Goal: Check status: Check status

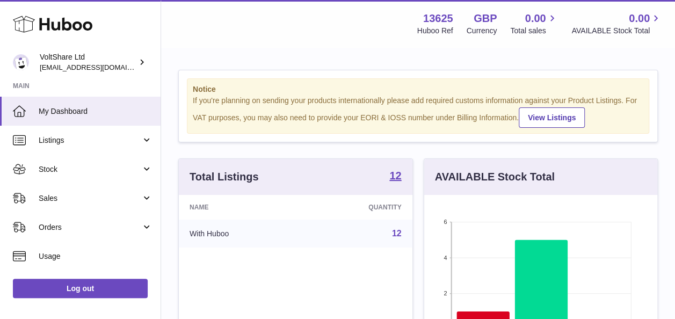
scroll to position [168, 233]
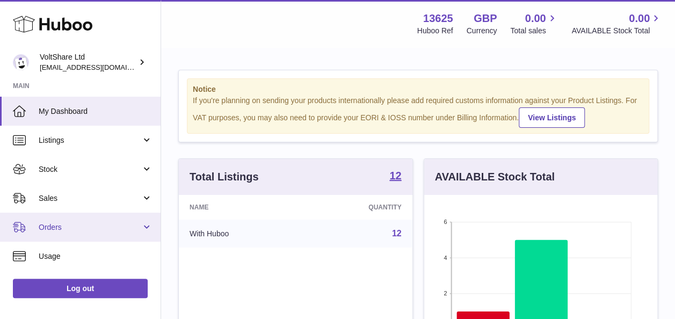
click at [53, 225] on span "Orders" at bounding box center [90, 227] width 103 height 10
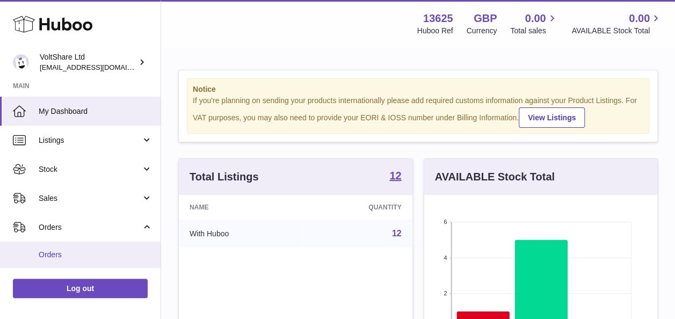
click at [59, 251] on span "Orders" at bounding box center [96, 255] width 114 height 10
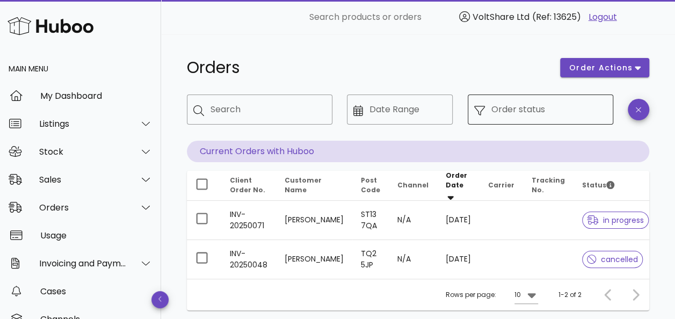
click at [496, 116] on input "Order status" at bounding box center [548, 109] width 115 height 17
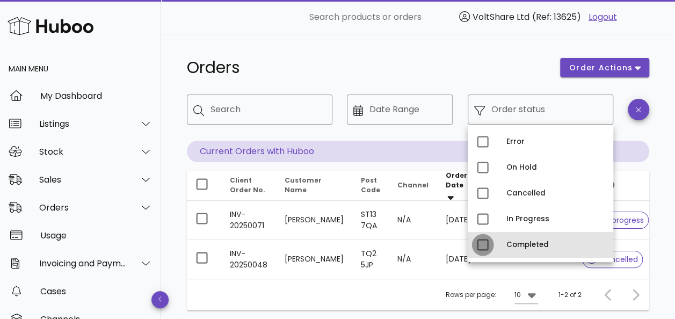
click at [480, 247] on div at bounding box center [483, 245] width 18 height 18
type input "**********"
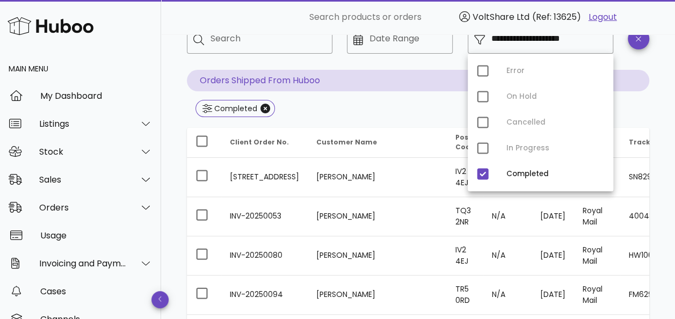
scroll to position [54, 0]
